Goal: Task Accomplishment & Management: Use online tool/utility

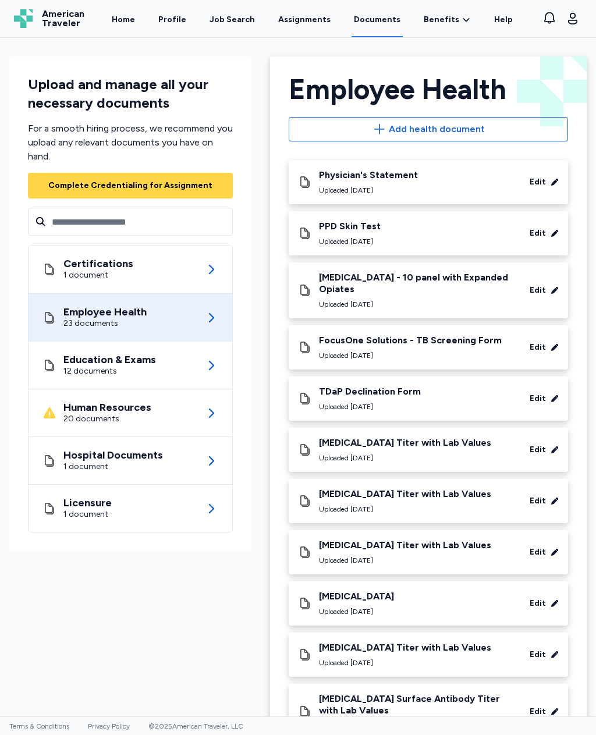
click at [243, 25] on div "Job Search" at bounding box center [232, 20] width 45 height 12
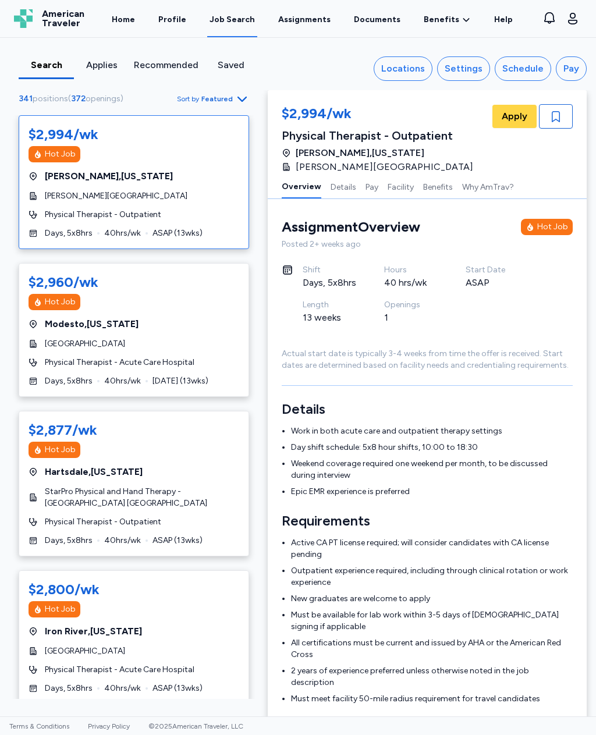
click at [411, 73] on div "Locations" at bounding box center [403, 69] width 44 height 14
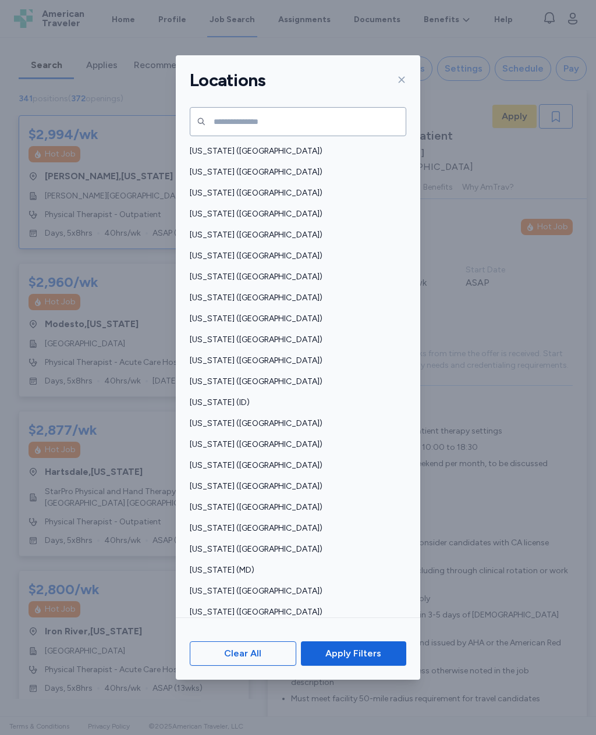
click at [232, 418] on span "[US_STATE] ([GEOGRAPHIC_DATA])" at bounding box center [295, 424] width 210 height 12
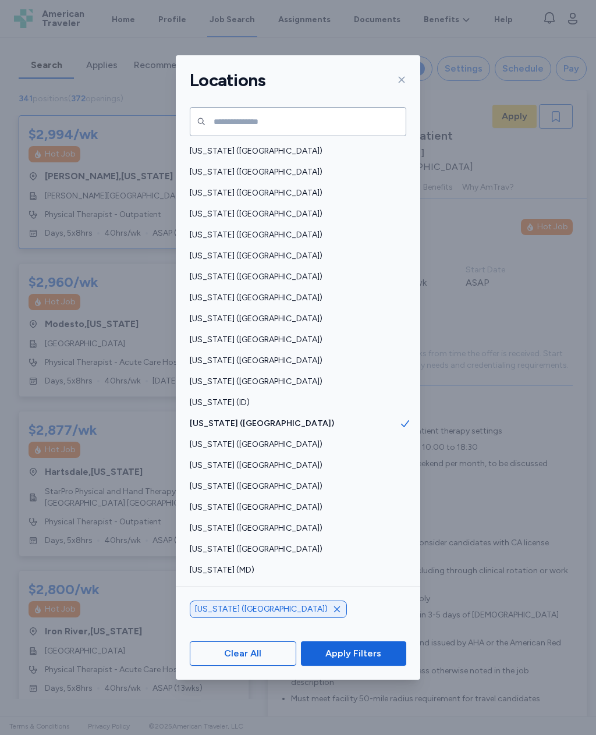
click at [392, 661] on span "Apply Filters" at bounding box center [353, 654] width 87 height 14
